Goal: Navigation & Orientation: Find specific page/section

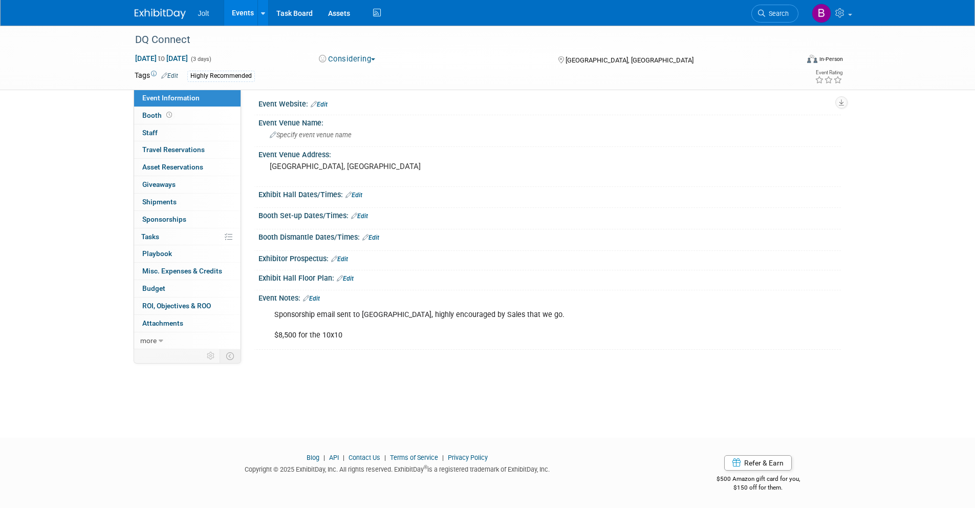
scroll to position [5, 0]
click at [168, 15] on img at bounding box center [160, 14] width 51 height 10
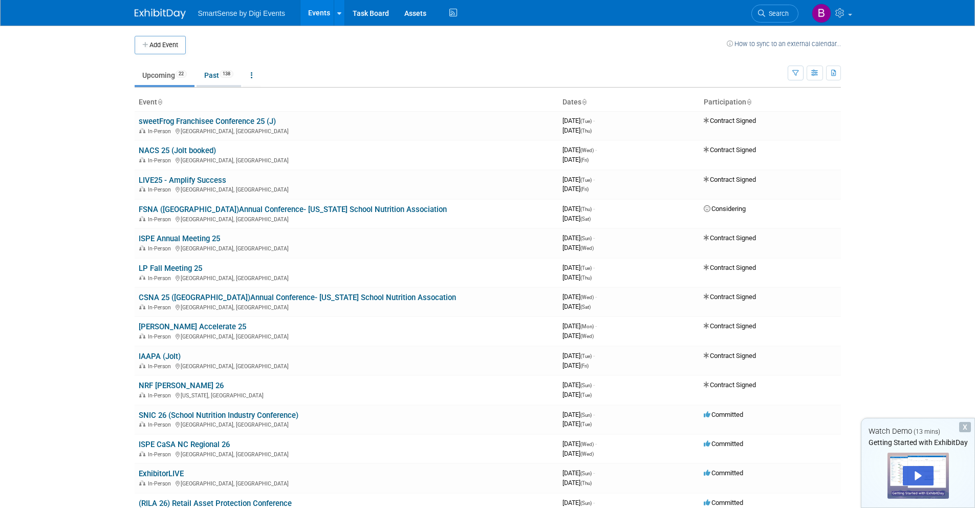
click at [211, 81] on link "Past 138" at bounding box center [218, 74] width 45 height 19
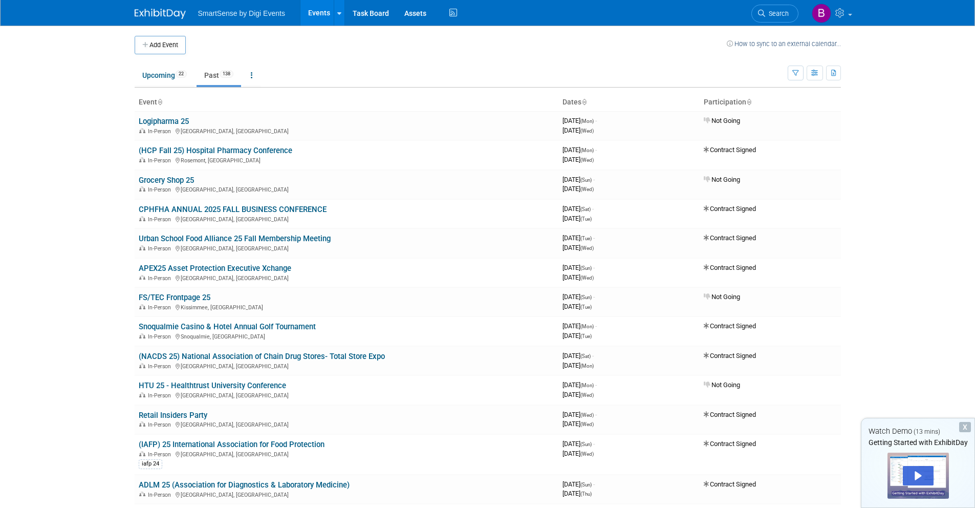
click at [259, 11] on span "SmartSense by Digi Events" at bounding box center [241, 13] width 87 height 8
click at [204, 10] on span "SmartSense by Digi Events" at bounding box center [241, 13] width 87 height 8
click at [260, 15] on span "SmartSense by Digi Events" at bounding box center [241, 13] width 87 height 8
click at [174, 15] on img at bounding box center [160, 14] width 51 height 10
click at [167, 75] on link "Upcoming 22" at bounding box center [165, 74] width 60 height 19
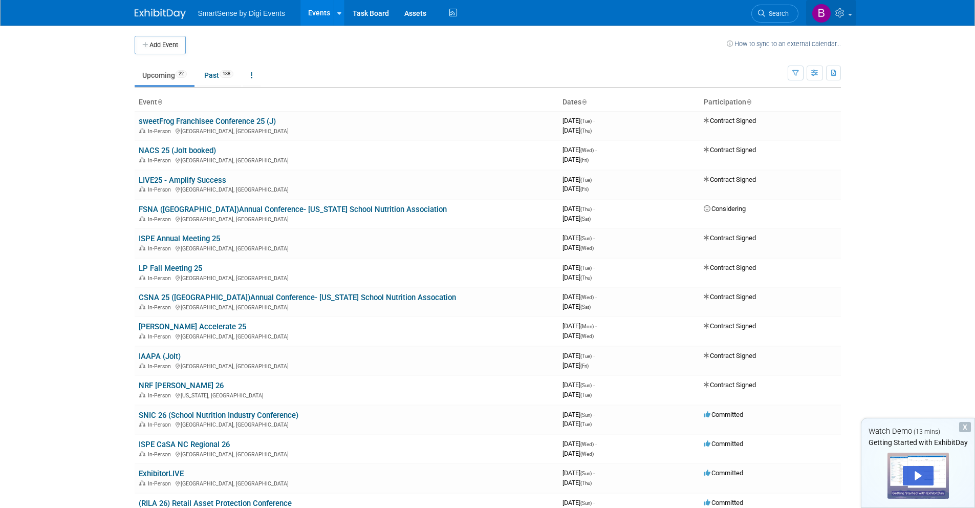
click at [835, 13] on icon at bounding box center [841, 12] width 12 height 9
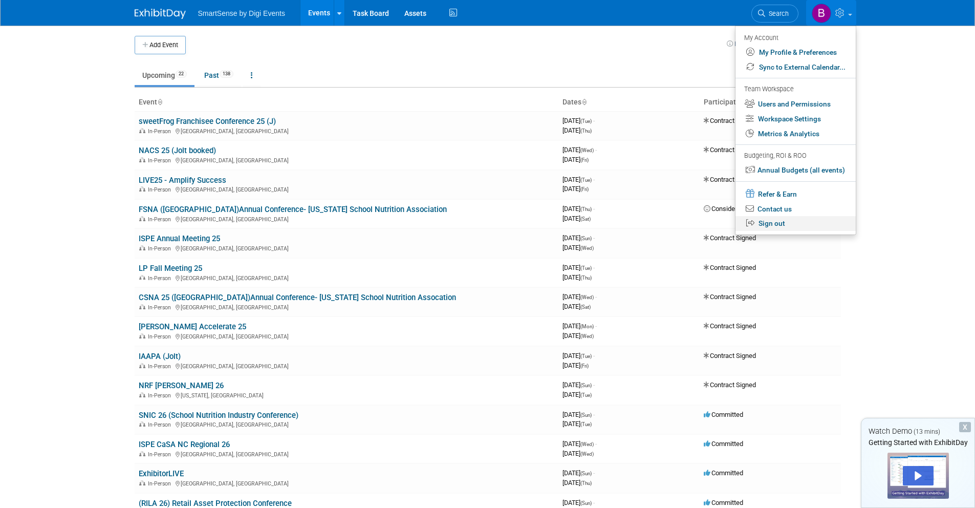
click at [781, 225] on link "Sign out" at bounding box center [795, 223] width 120 height 15
